Goal: Information Seeking & Learning: Learn about a topic

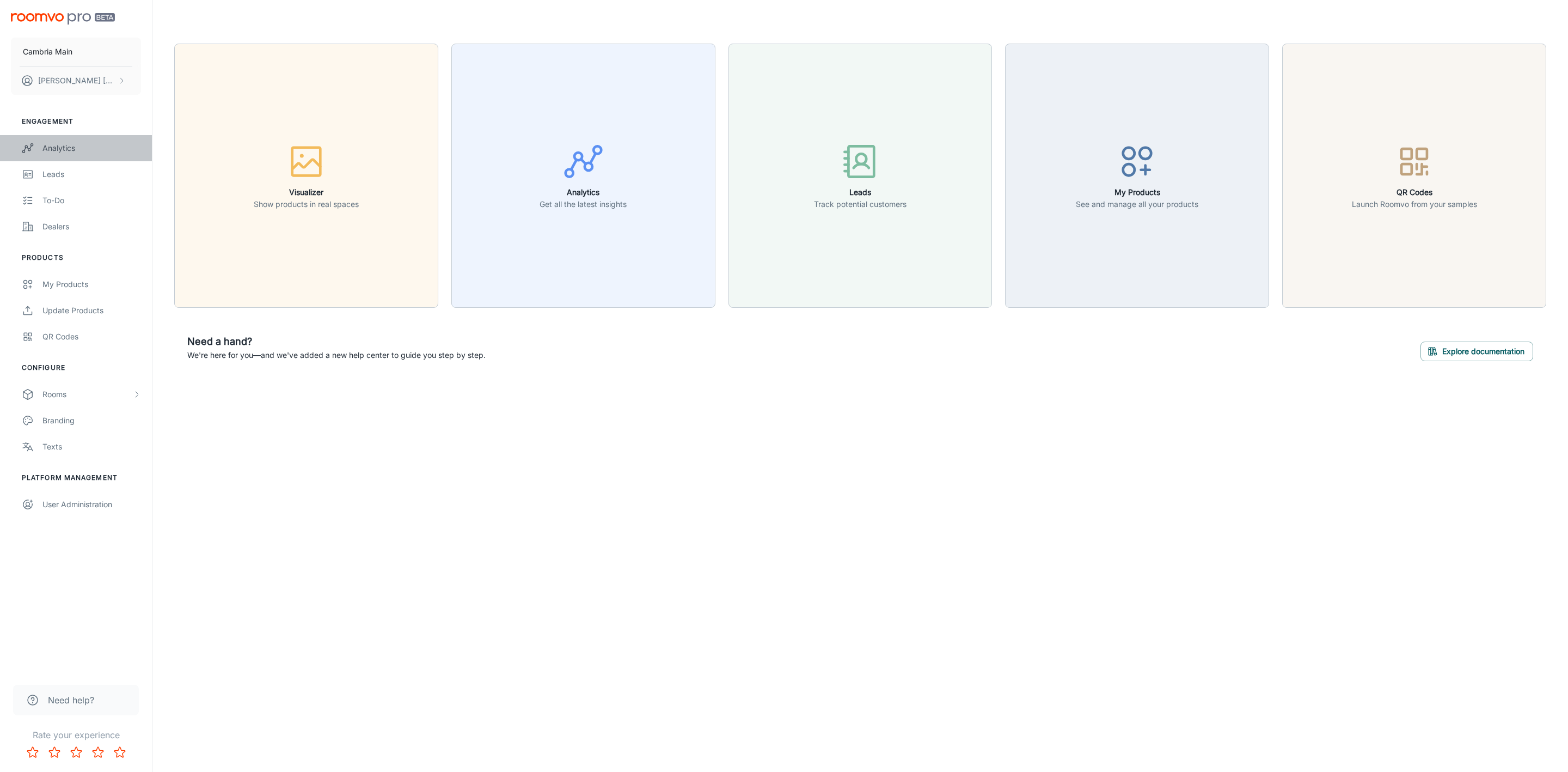
click at [69, 140] on link "Analytics" at bounding box center [76, 148] width 152 height 26
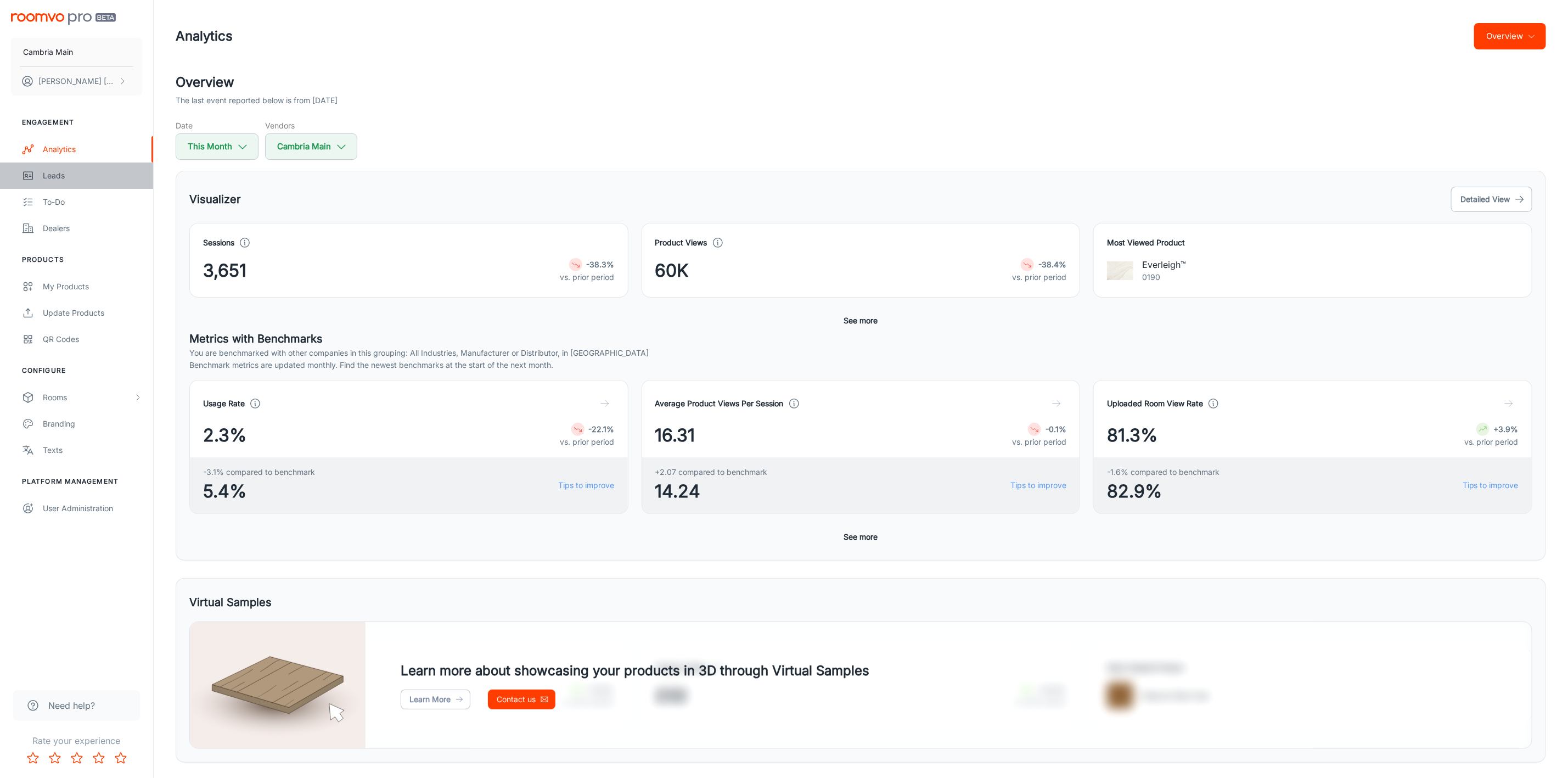
click at [57, 182] on link "Leads" at bounding box center [76, 175] width 153 height 26
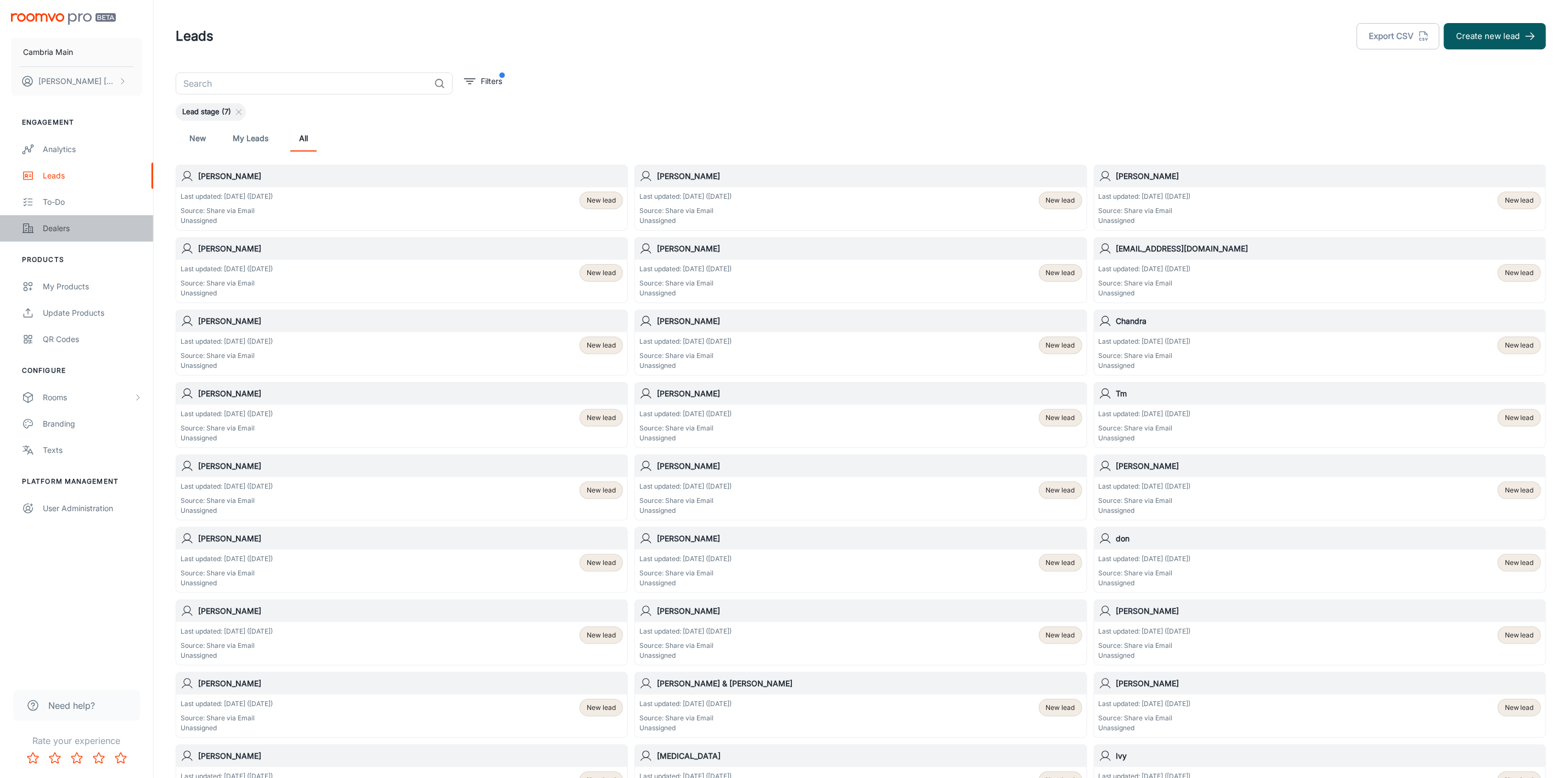
click at [63, 231] on div "Dealers" at bounding box center [92, 229] width 99 height 12
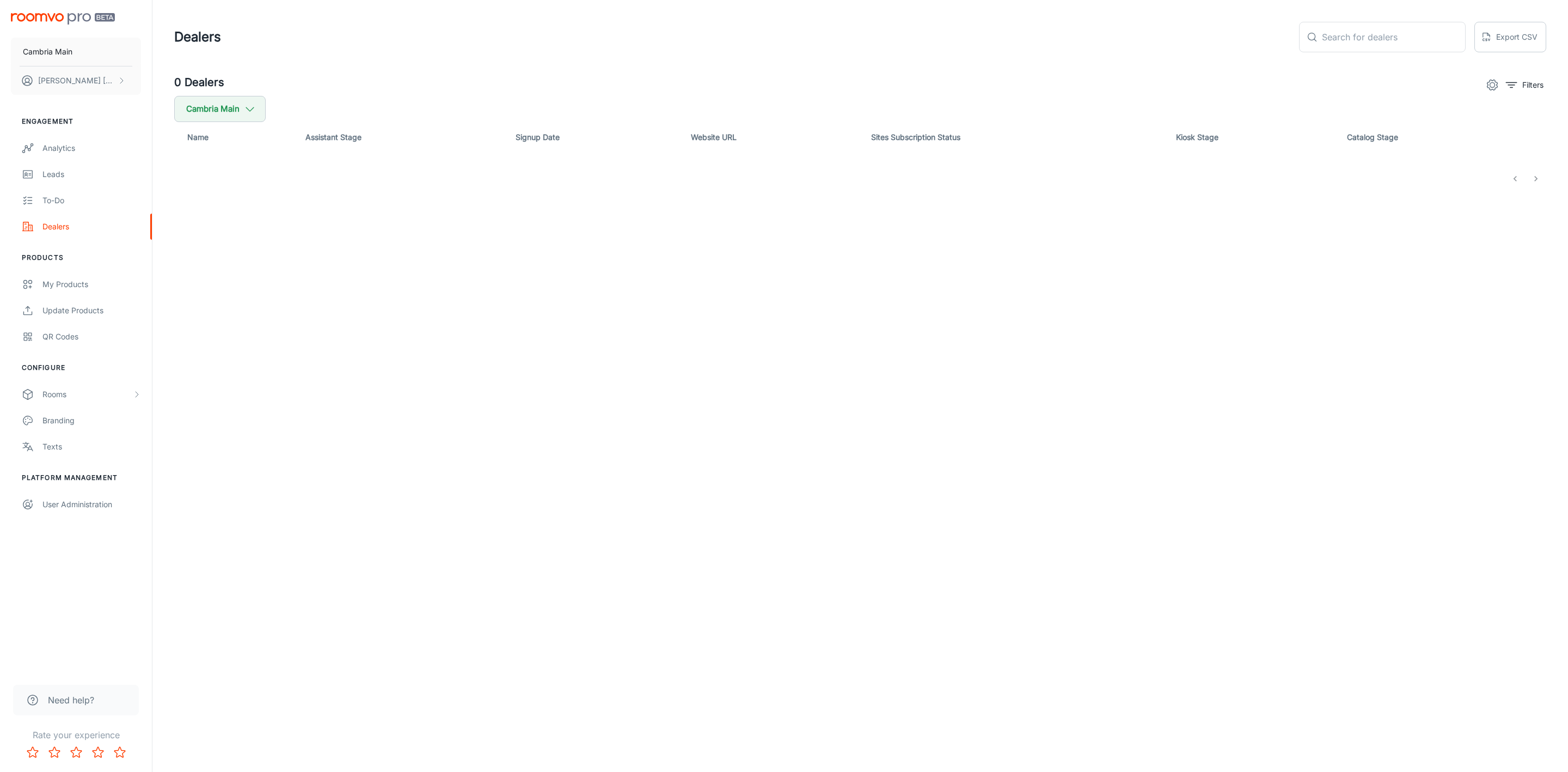
click at [274, 110] on div "0 Dealers Filters Cambria Main Name Assistant Stage Signup Date Website URL Sit…" at bounding box center [860, 130] width 1398 height 113
click at [255, 110] on icon "button" at bounding box center [250, 109] width 12 height 12
click at [221, 259] on span "Cambria" at bounding box center [276, 260] width 147 height 13
click at [198, 259] on input "Cambria" at bounding box center [187, 260] width 22 height 22
checkbox input "true"
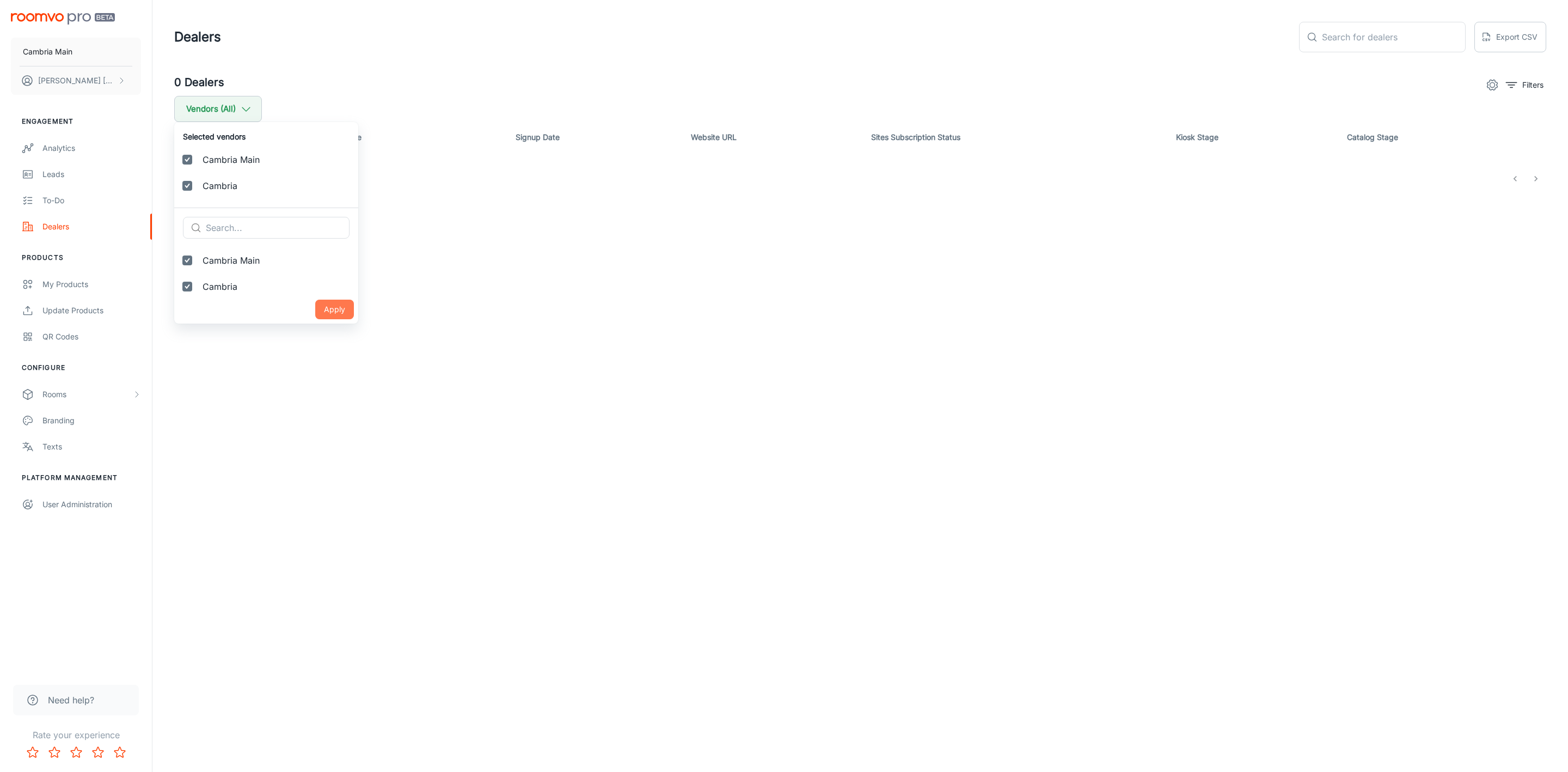
click at [318, 312] on button "Apply" at bounding box center [334, 309] width 39 height 19
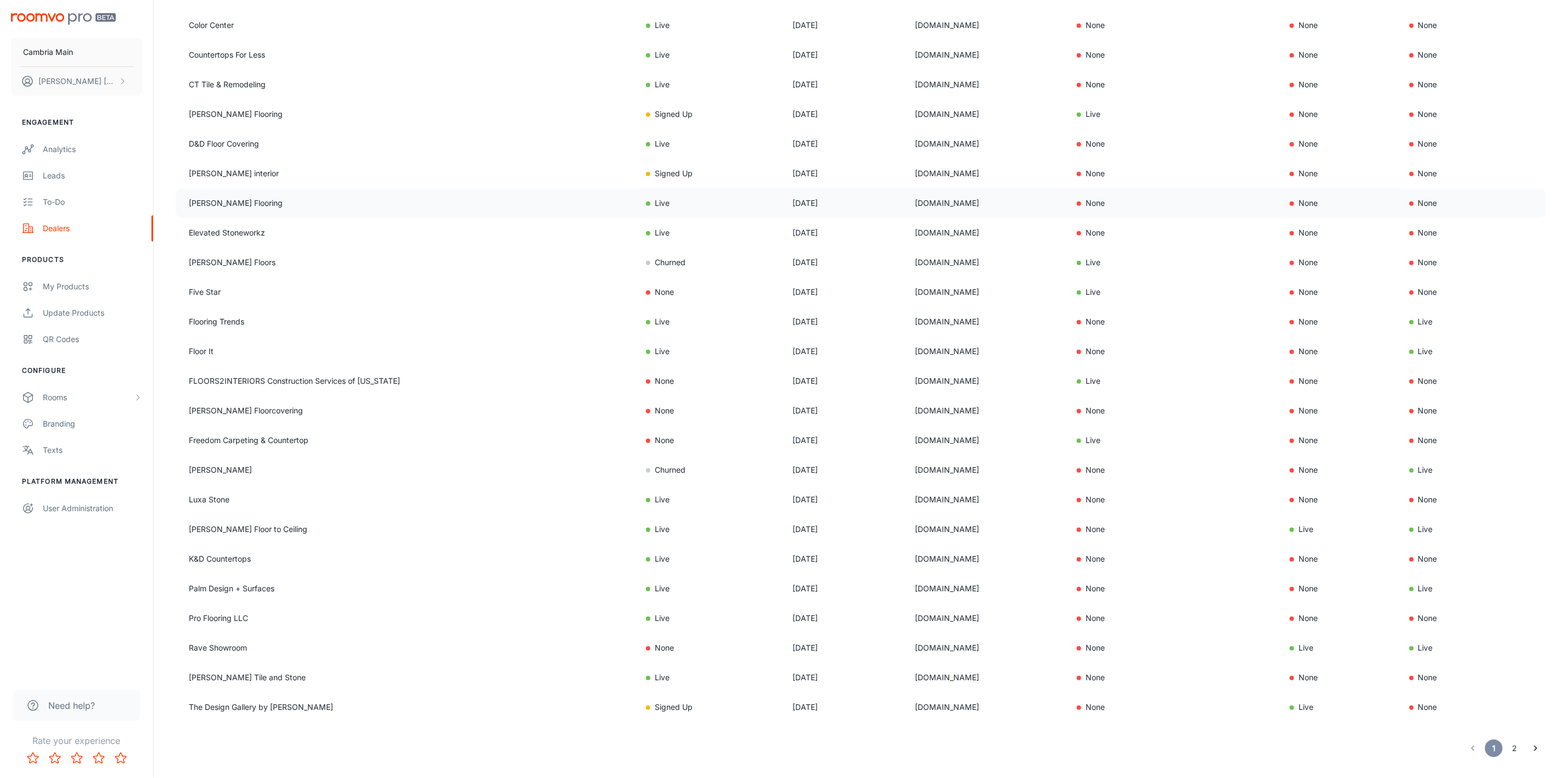
scroll to position [402, 0]
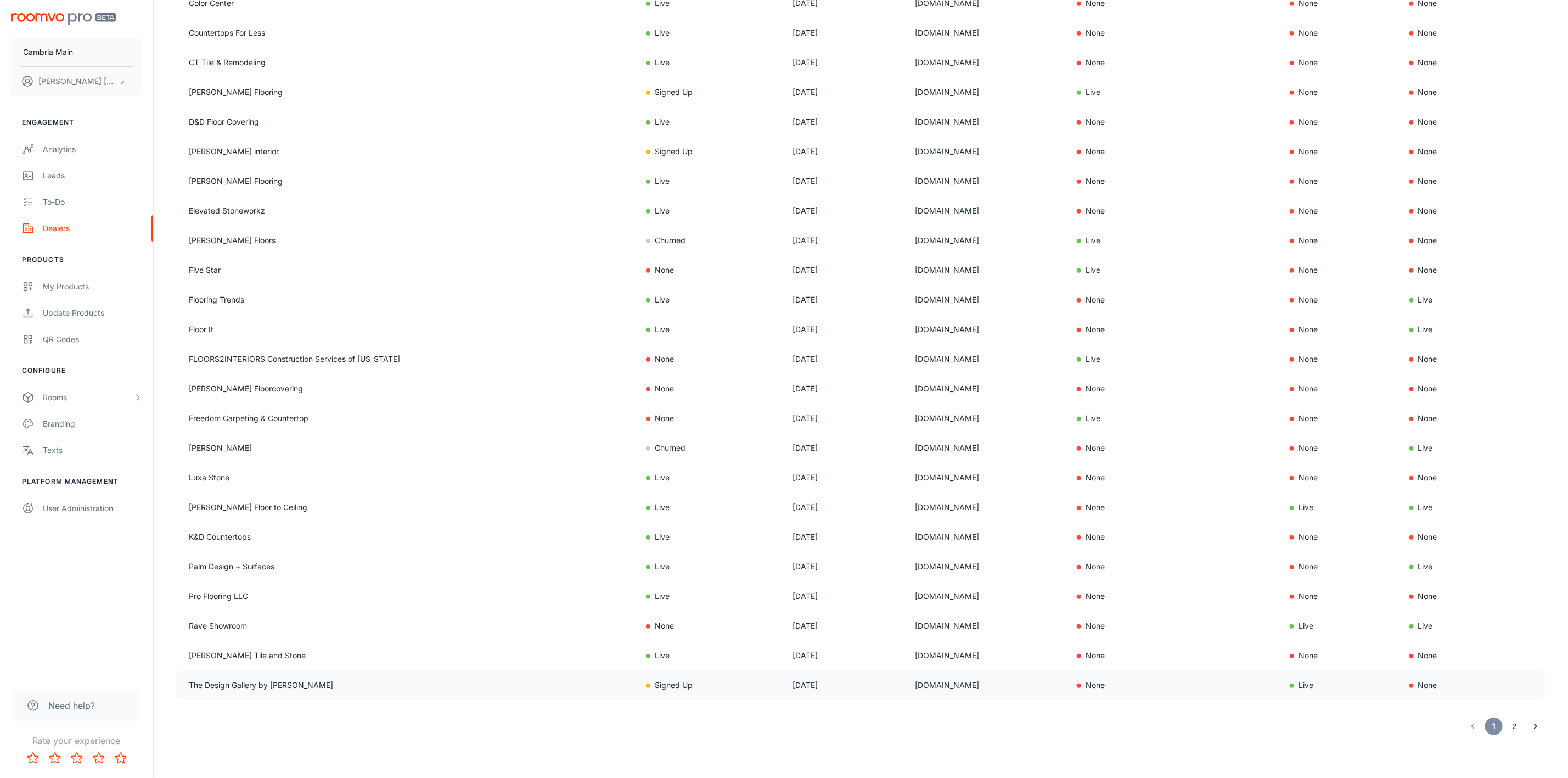
drag, startPoint x: 881, startPoint y: 682, endPoint x: 817, endPoint y: 677, distance: 64.2
click at [817, 677] on tr "The Design Gallery by [PERSON_NAME] Signed Up [DATE] [DOMAIN_NAME] None Live No…" at bounding box center [861, 685] width 1370 height 30
drag, startPoint x: 915, startPoint y: 628, endPoint x: 823, endPoint y: 624, distance: 92.1
click at [907, 624] on td "[DOMAIN_NAME]" at bounding box center [988, 626] width 162 height 30
copy td "[DOMAIN_NAME]"
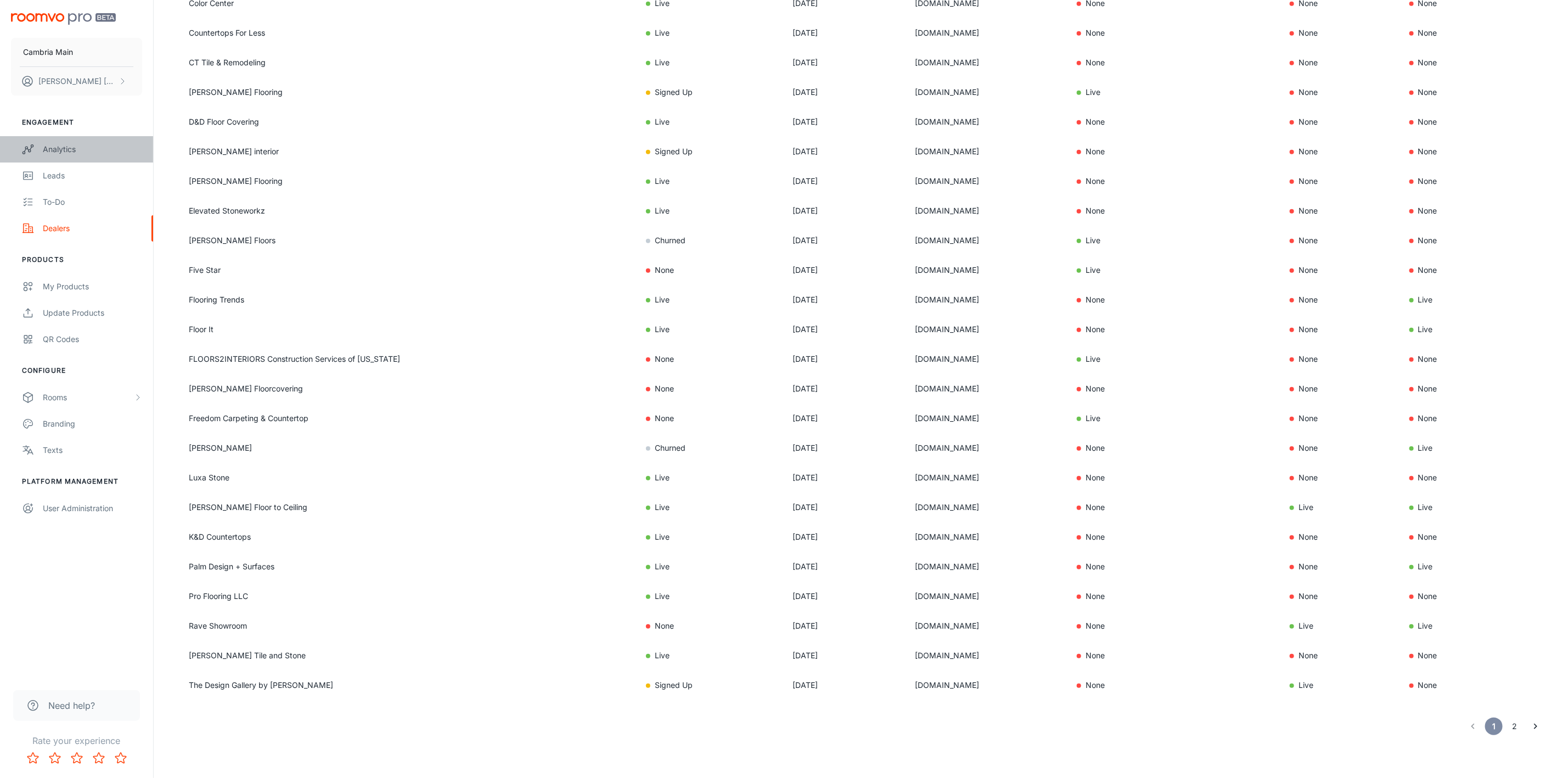
click at [73, 147] on div "Analytics" at bounding box center [92, 150] width 99 height 12
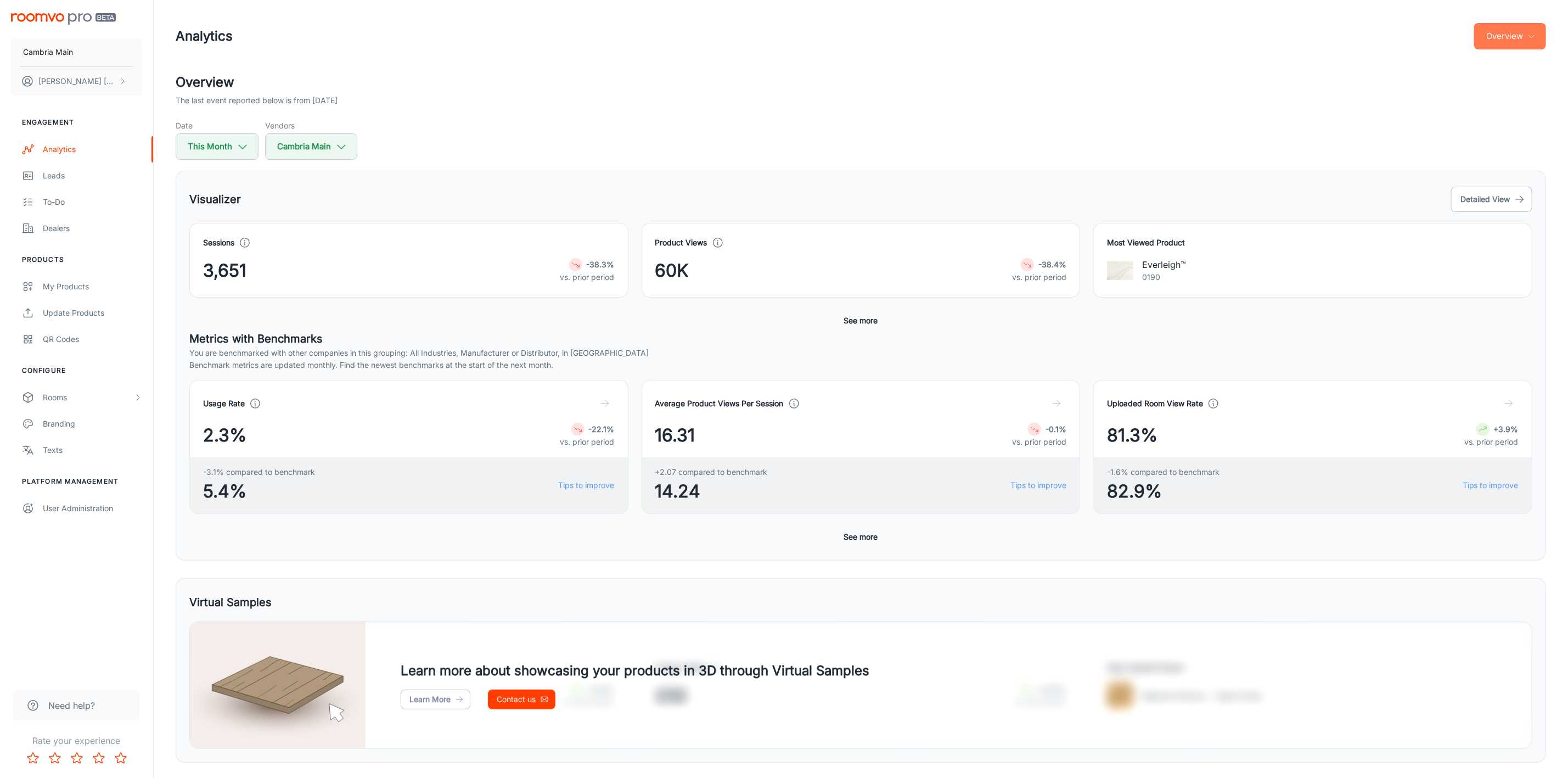
click at [1512, 32] on button "Overview" at bounding box center [1510, 36] width 72 height 26
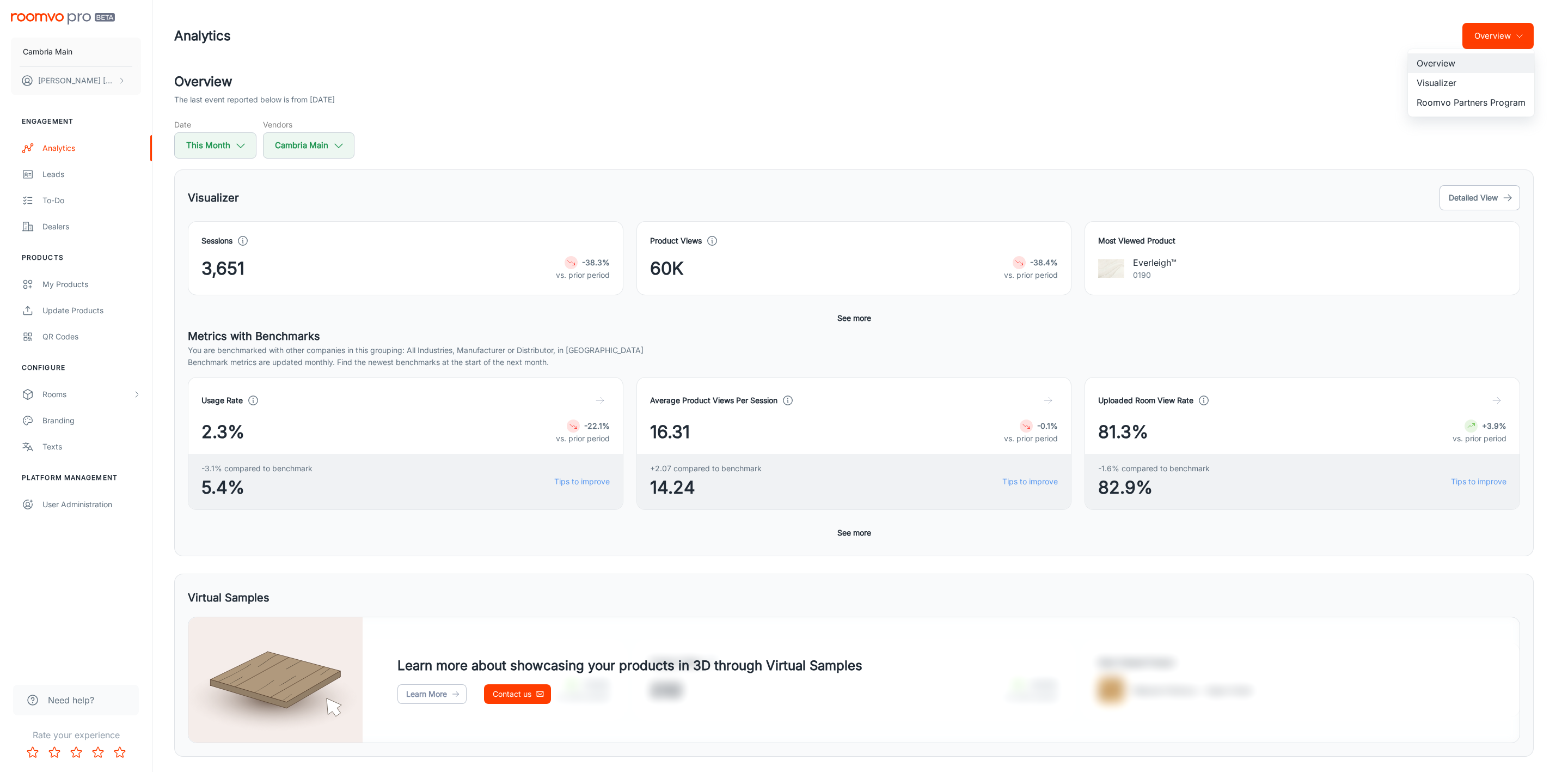
click at [1485, 93] on li "Roomvo Partners Program" at bounding box center [1471, 102] width 126 height 19
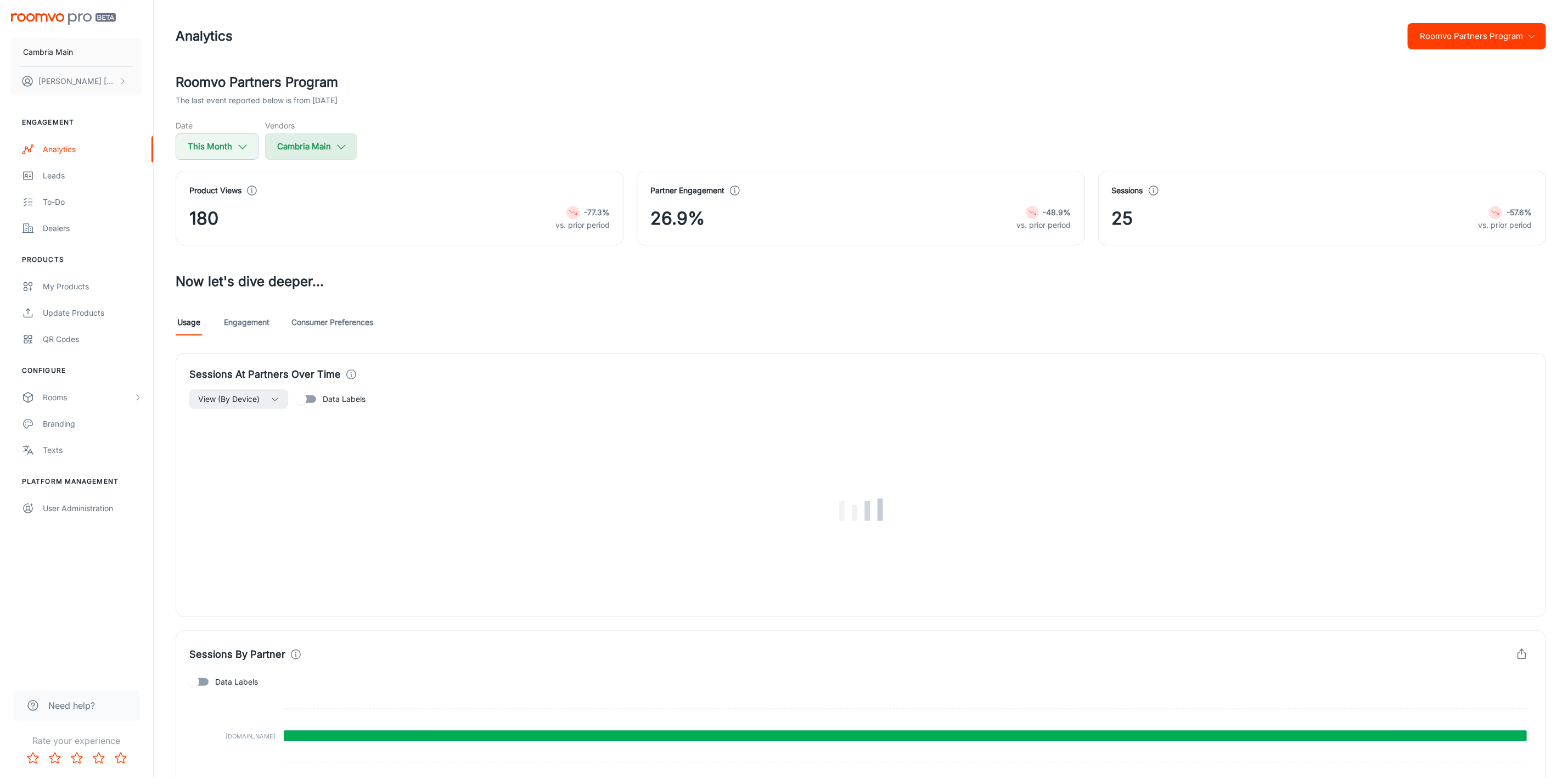
click at [324, 140] on button "Cambria Main" at bounding box center [311, 146] width 92 height 26
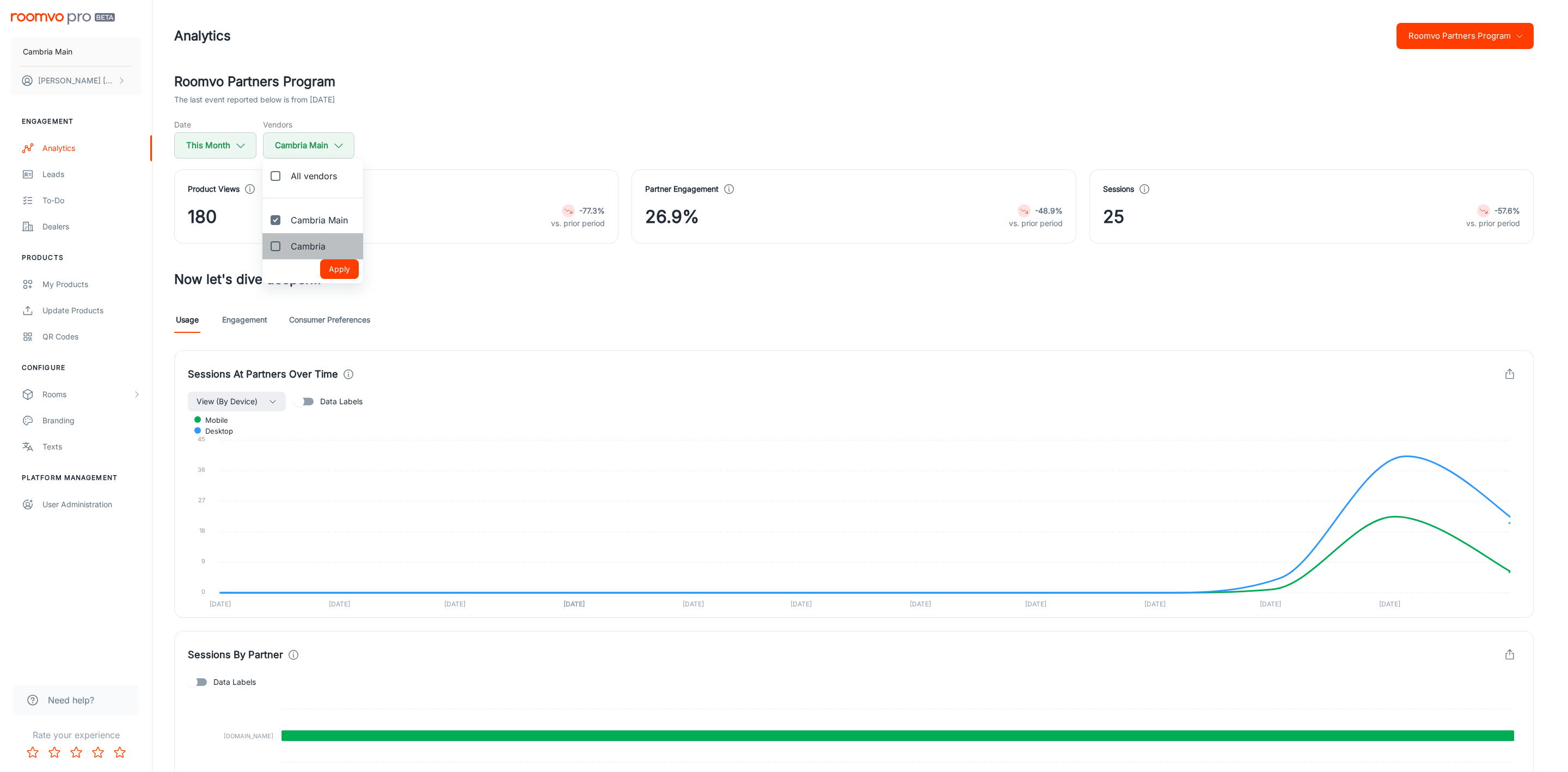
click at [317, 249] on span "Cambria" at bounding box center [308, 246] width 35 height 13
click at [286, 249] on input "Cambria" at bounding box center [275, 246] width 22 height 22
checkbox input "true"
click at [343, 272] on button "Apply" at bounding box center [340, 269] width 39 height 19
checkbox input "true"
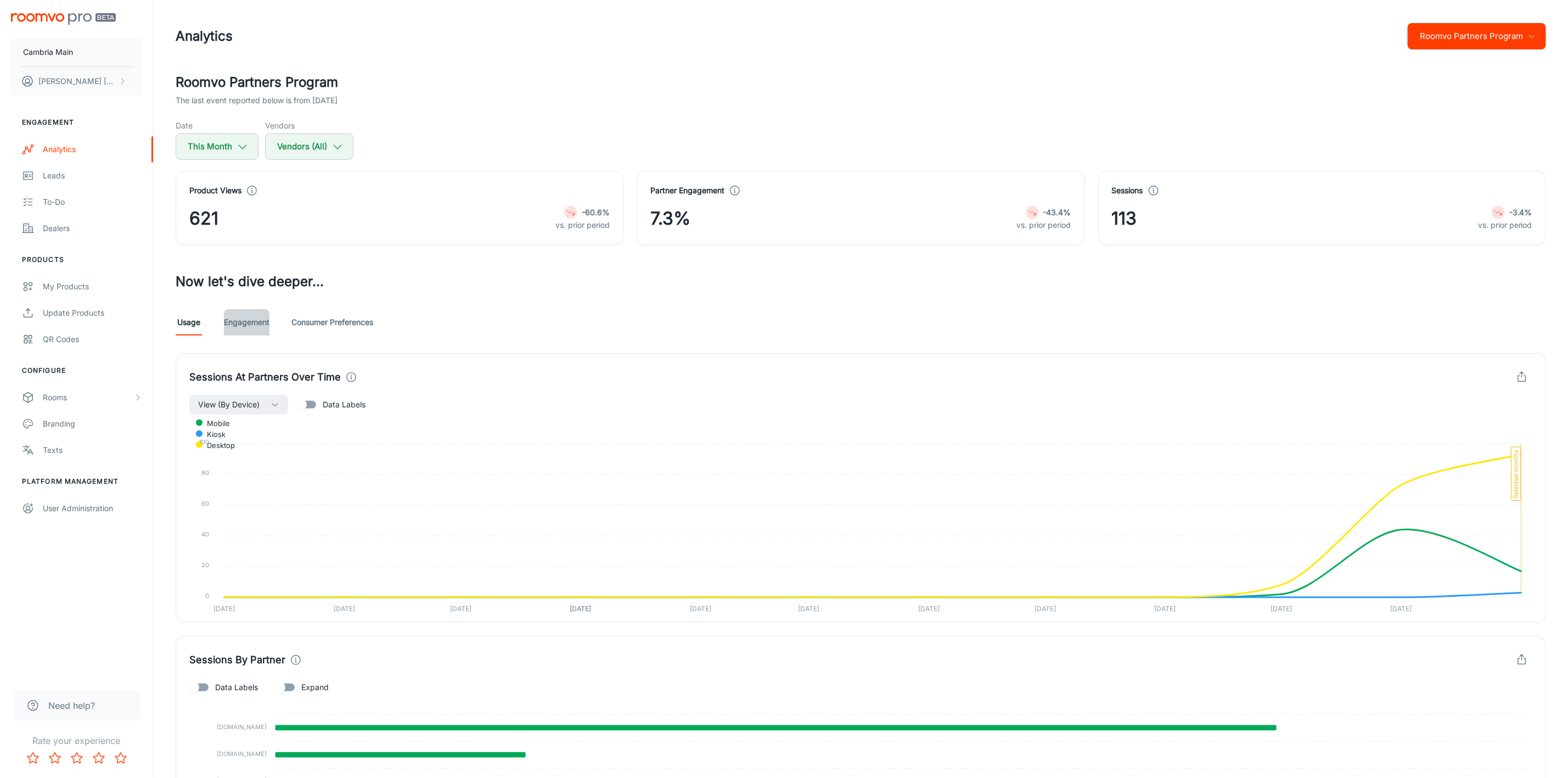
click at [237, 326] on link "Engagement" at bounding box center [247, 322] width 46 height 26
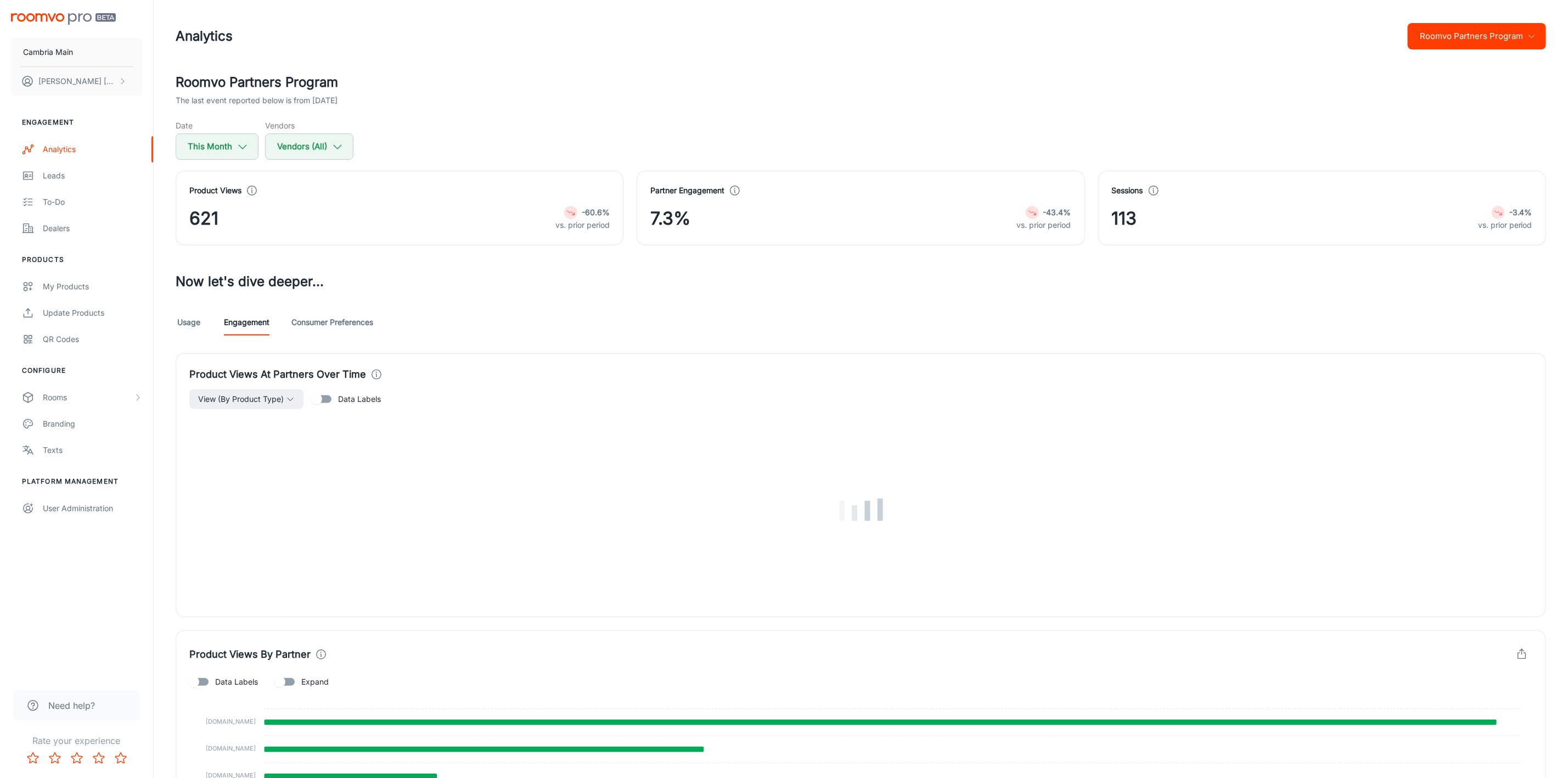
click at [331, 318] on link "Consumer Preferences" at bounding box center [332, 322] width 82 height 26
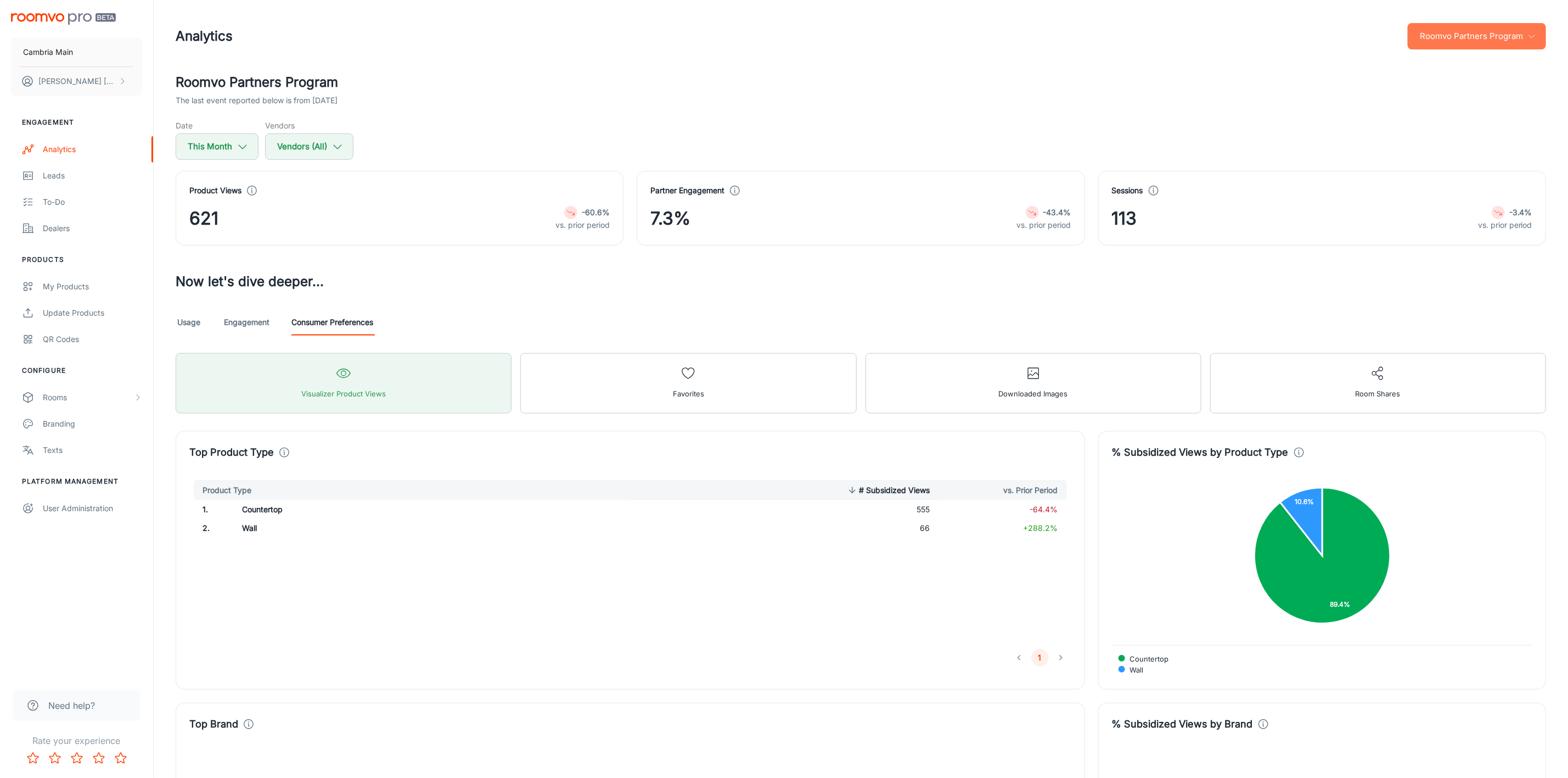
click at [1459, 23] on button "Roomvo Partners Program" at bounding box center [1477, 36] width 138 height 26
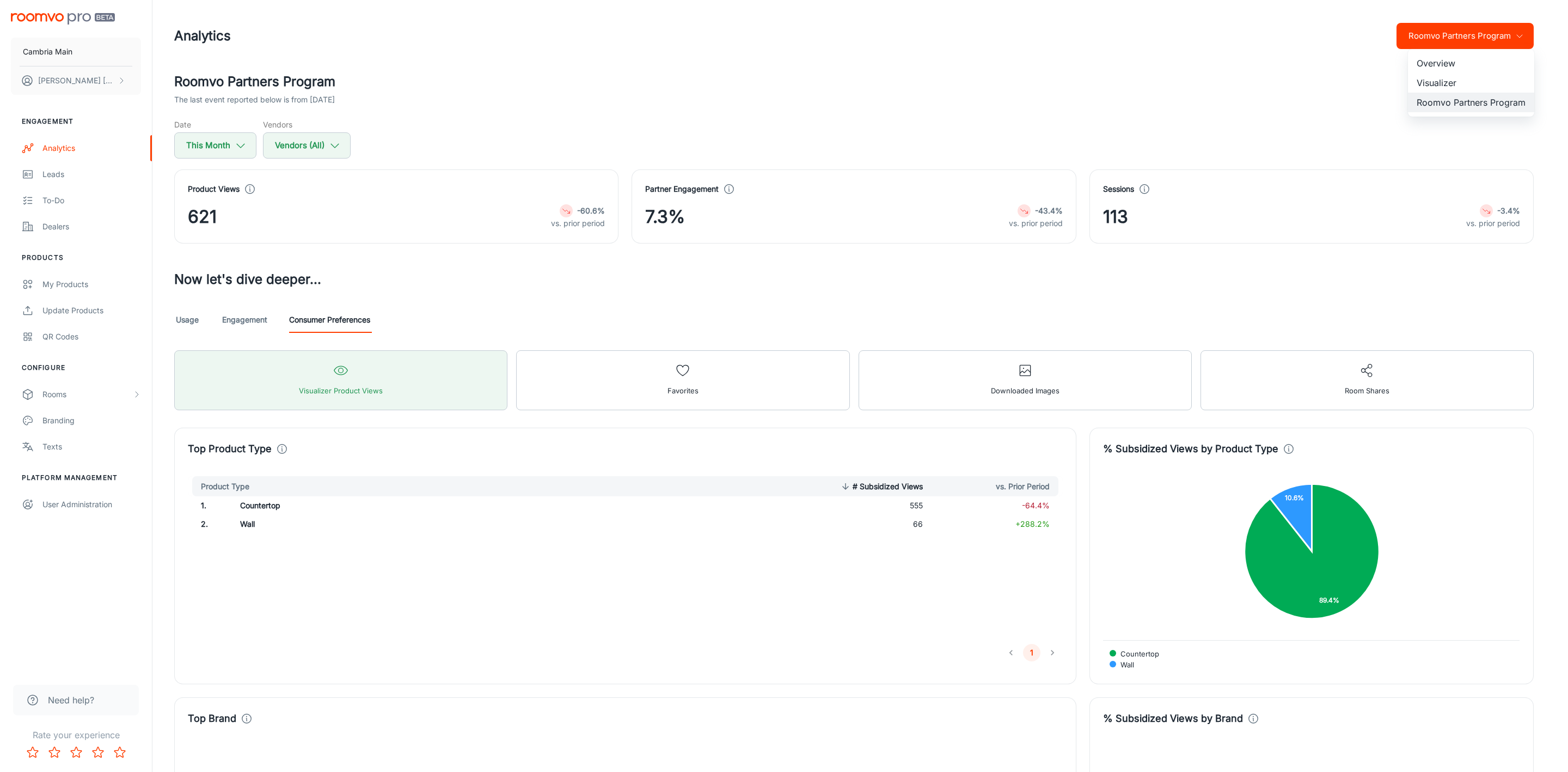
click at [1448, 76] on li "Visualizer" at bounding box center [1471, 82] width 126 height 19
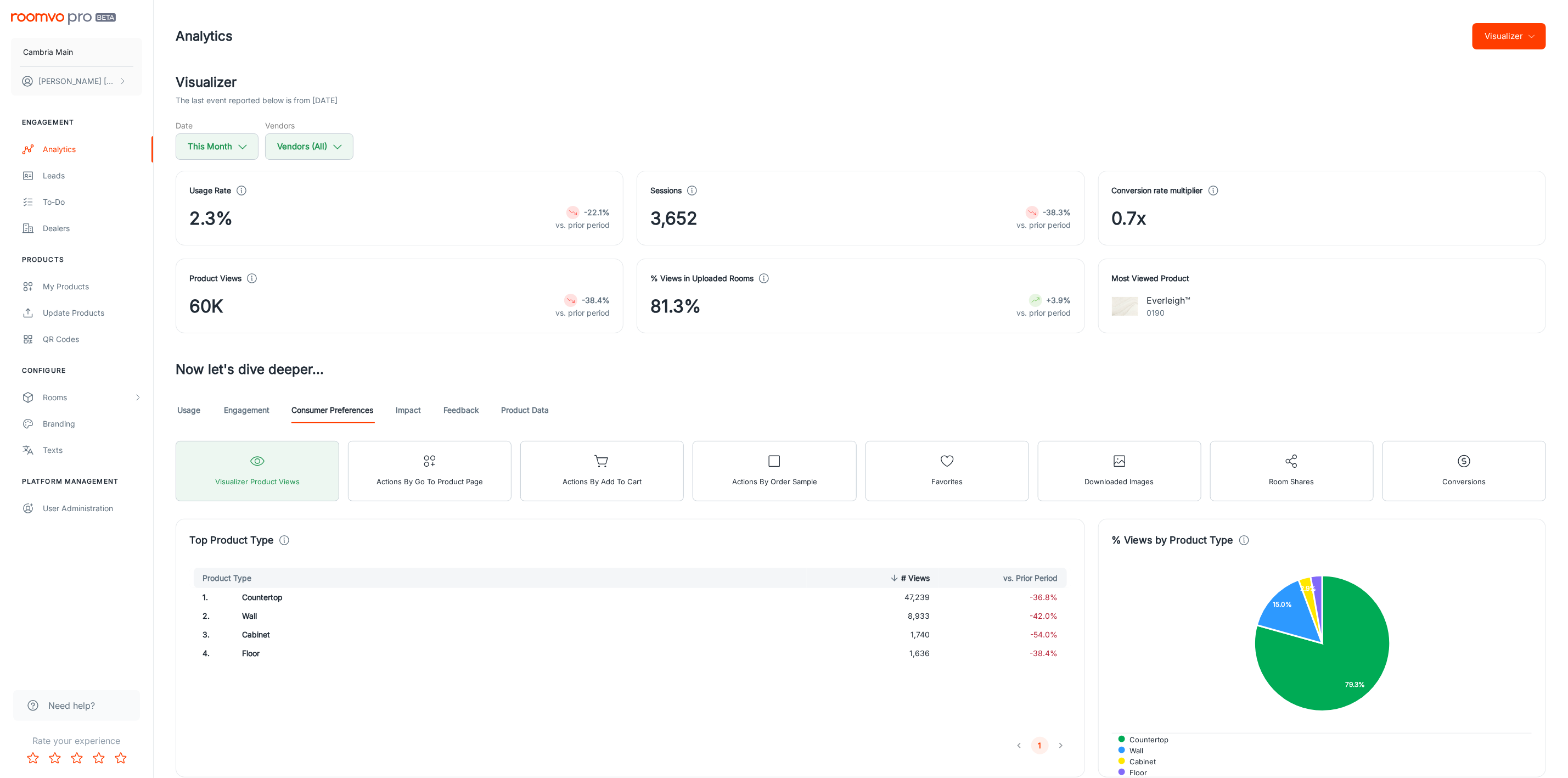
click at [475, 407] on link "Feedback" at bounding box center [461, 410] width 36 height 26
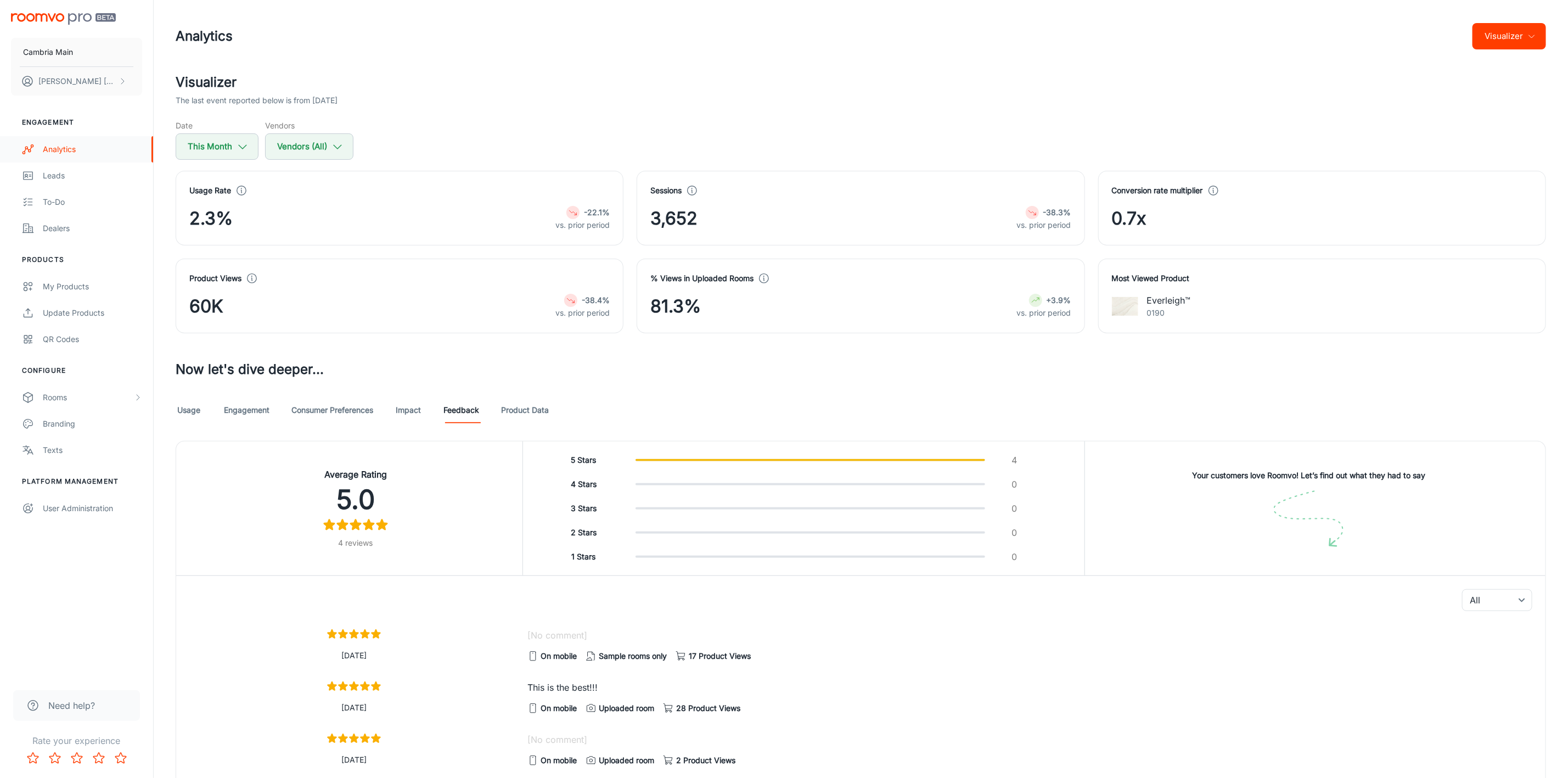
click at [67, 145] on div "Analytics" at bounding box center [92, 150] width 99 height 12
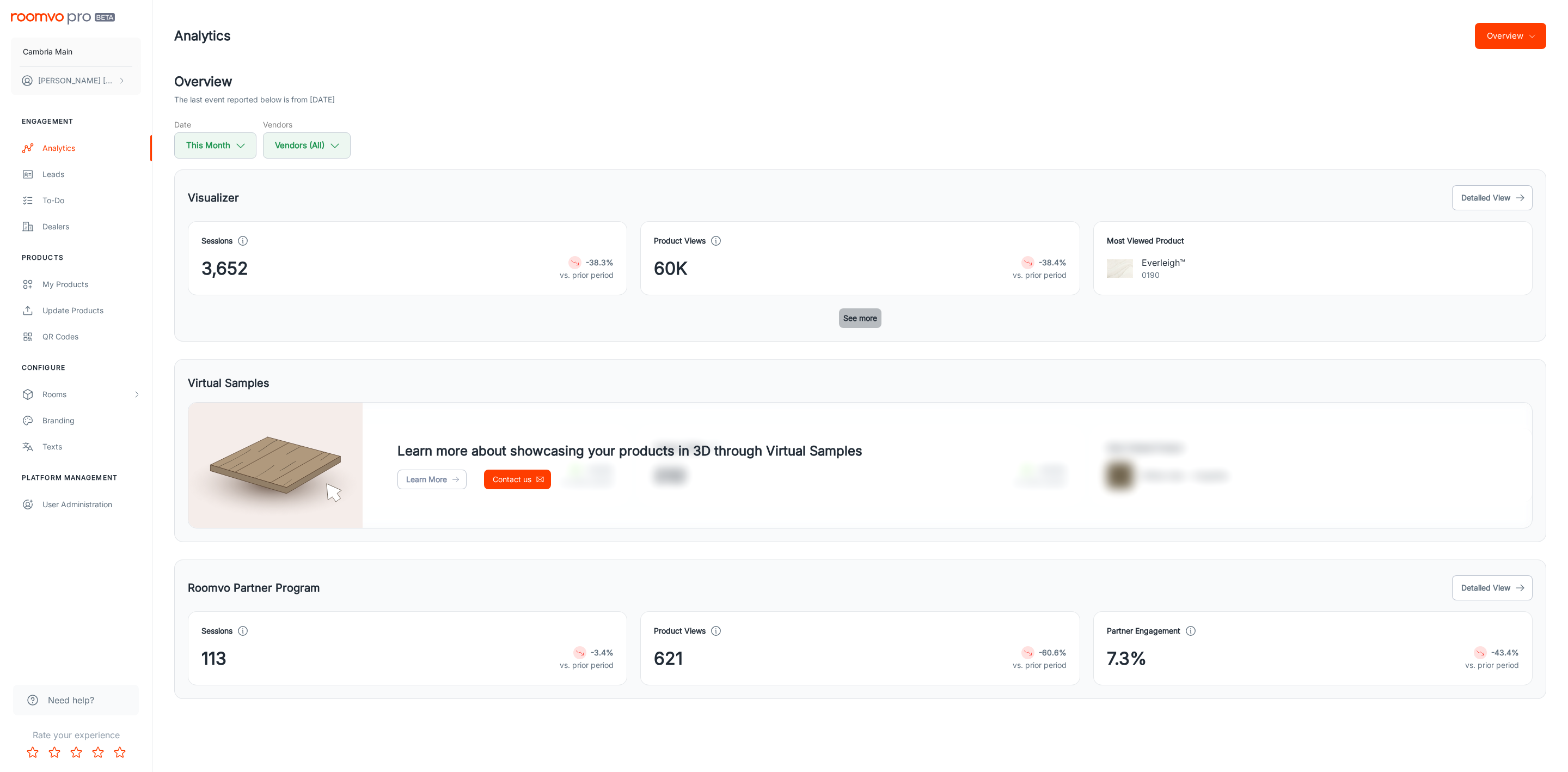
click at [853, 311] on button "See more" at bounding box center [861, 318] width 43 height 19
